Goal: Information Seeking & Learning: Learn about a topic

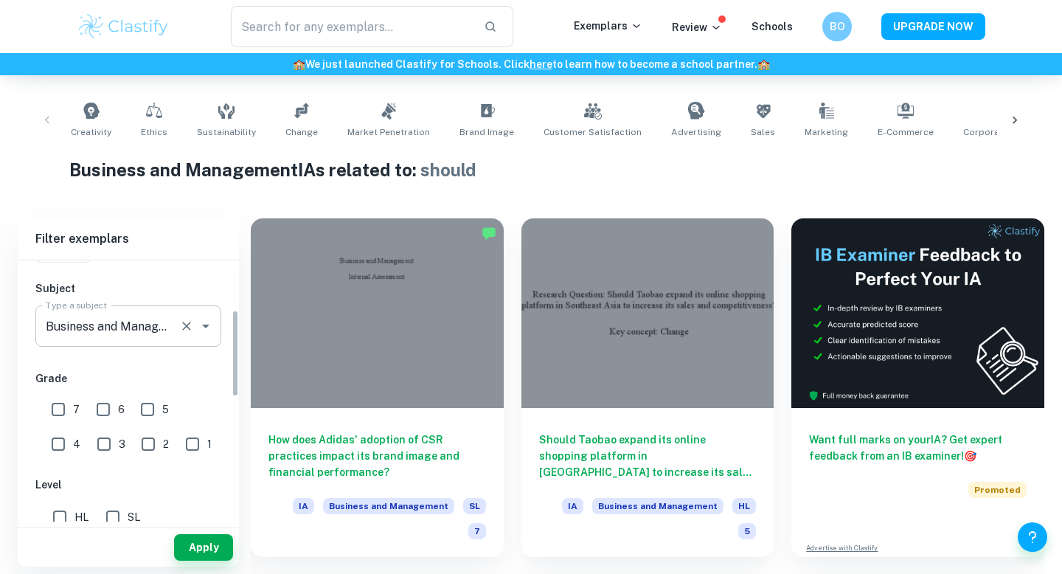
scroll to position [149, 0]
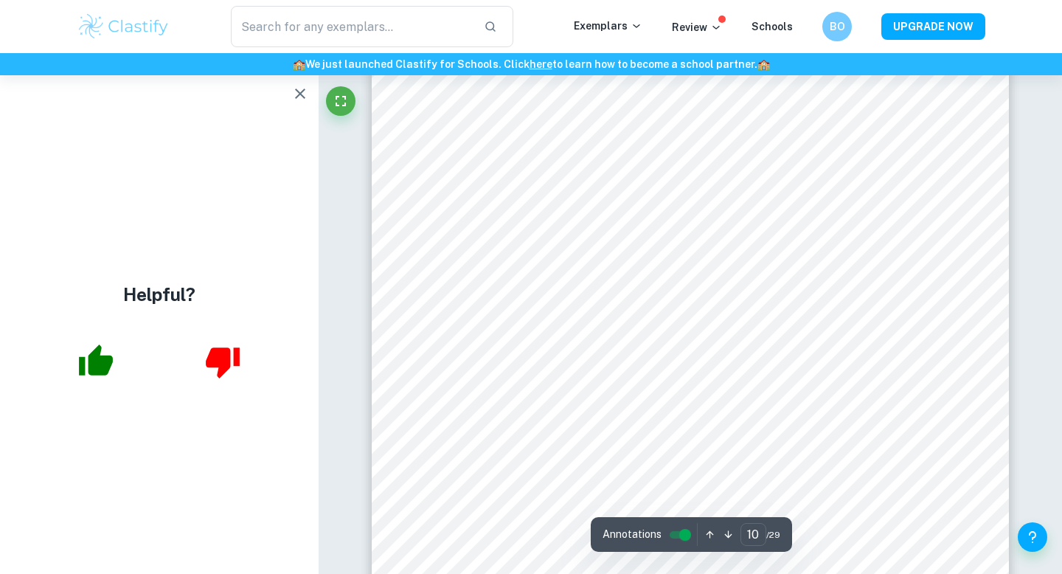
scroll to position [8846, 0]
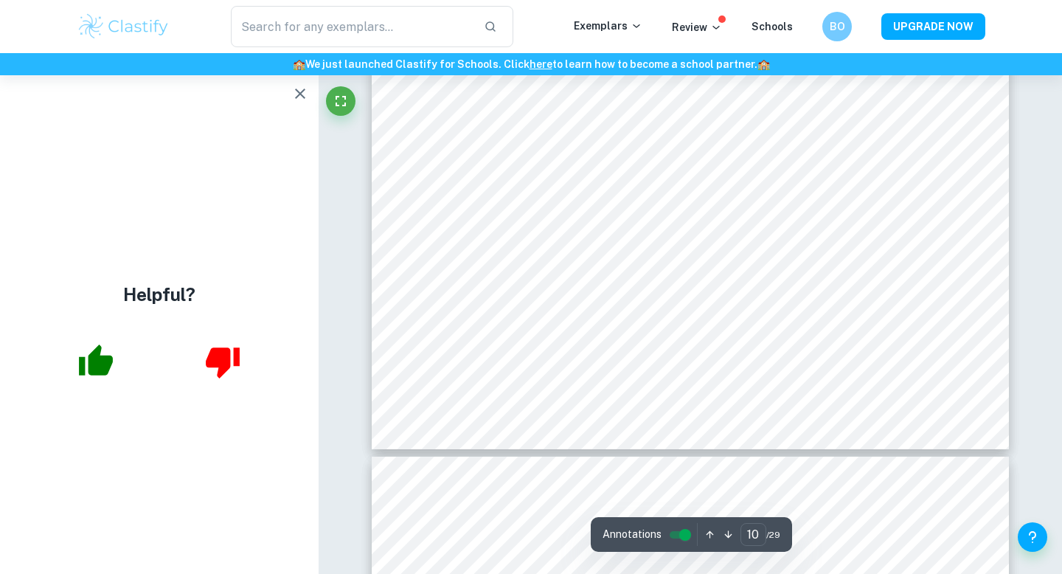
type input "11"
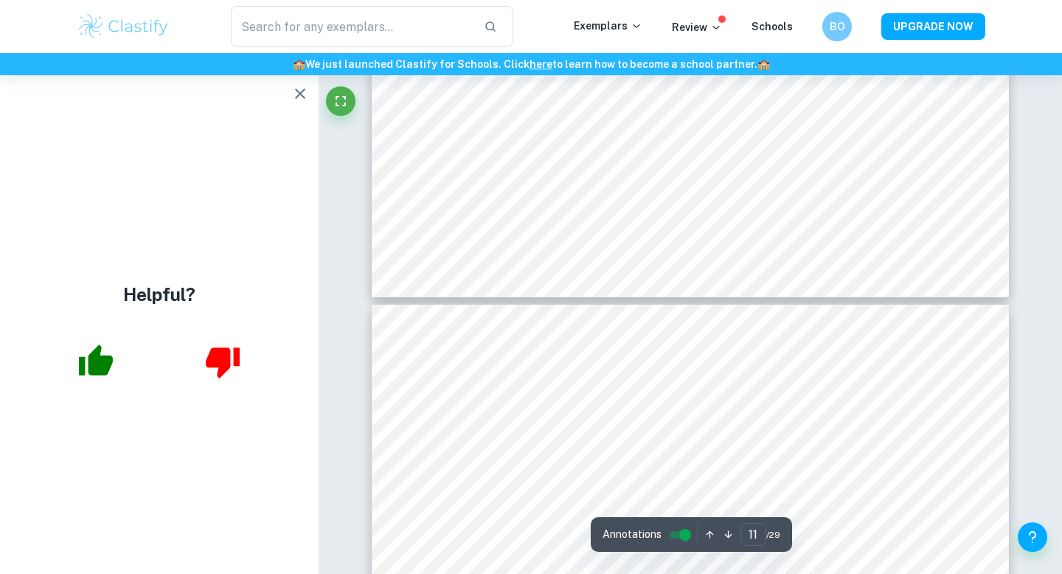
scroll to position [10072, 0]
